Goal: Transaction & Acquisition: Purchase product/service

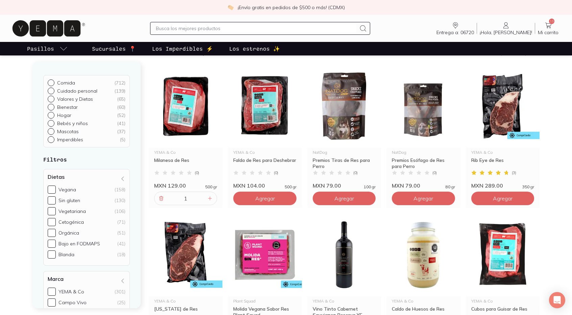
scroll to position [103, 0]
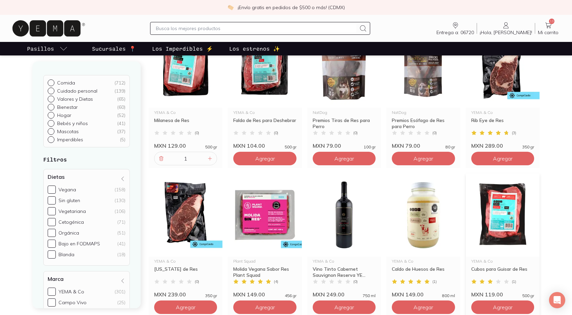
click at [511, 200] on img at bounding box center [503, 214] width 74 height 83
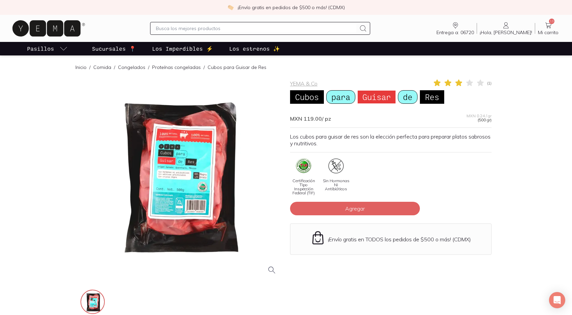
click at [171, 166] on div at bounding box center [181, 180] width 202 height 202
click at [359, 208] on span "Agregar" at bounding box center [355, 208] width 20 height 7
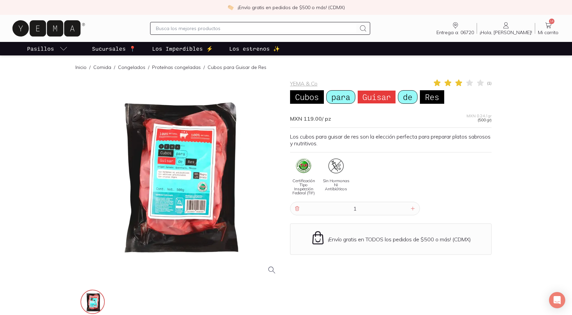
click at [50, 28] on icon at bounding box center [47, 28] width 68 height 16
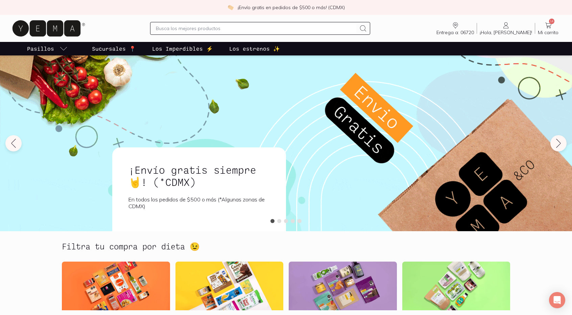
click at [221, 23] on div at bounding box center [260, 28] width 220 height 13
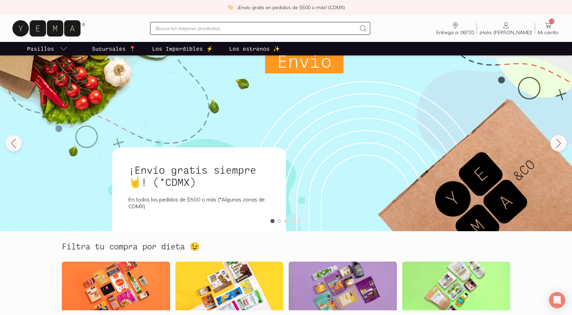
drag, startPoint x: 223, startPoint y: 26, endPoint x: 226, endPoint y: 22, distance: 5.0
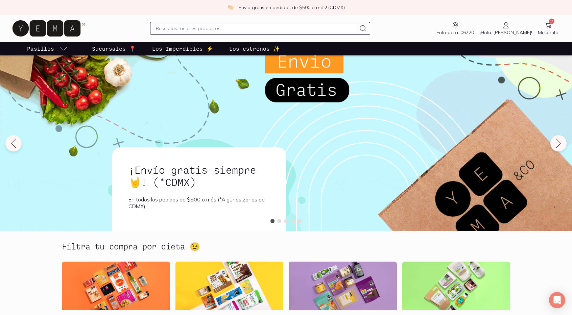
click at [223, 26] on input "text" at bounding box center [256, 28] width 201 height 8
